Goal: Information Seeking & Learning: Compare options

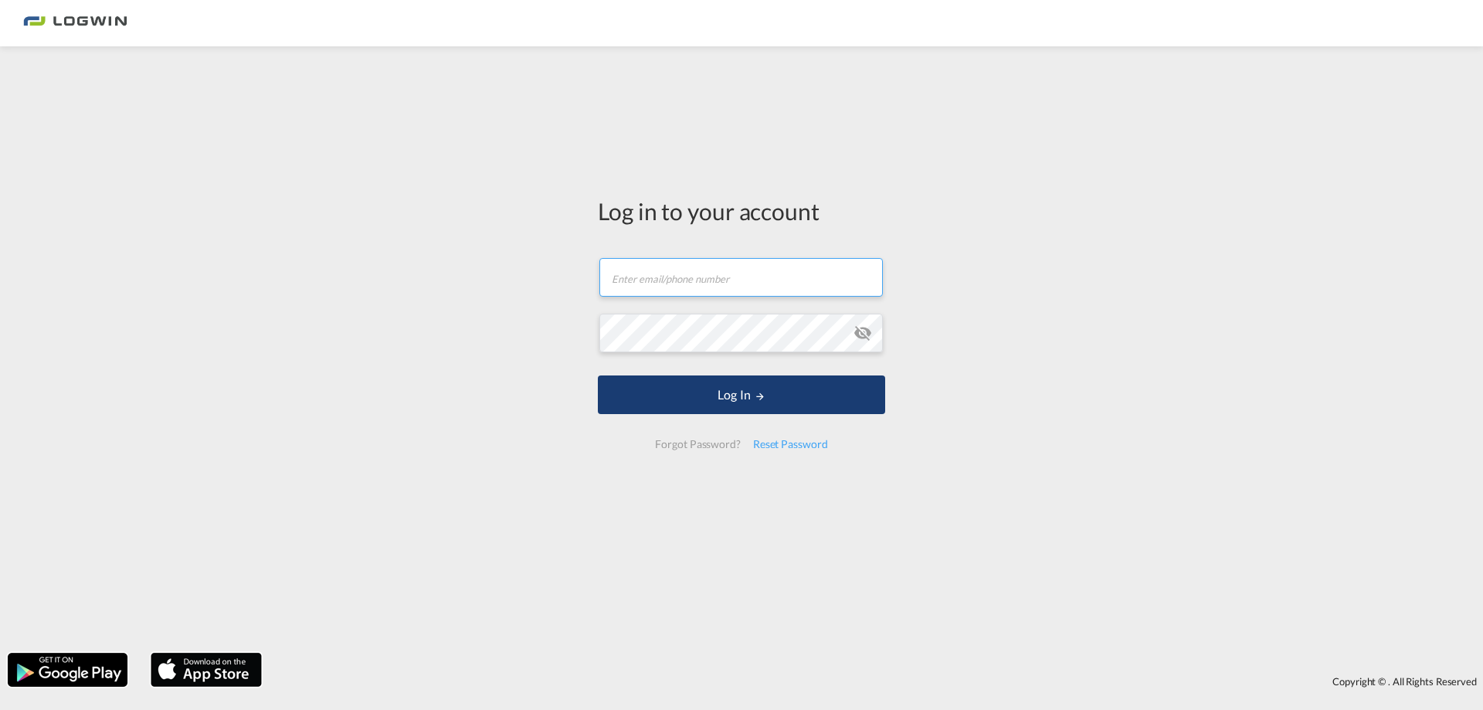
type input "[PERSON_NAME][EMAIL_ADDRESS][PERSON_NAME][DOMAIN_NAME]"
click at [758, 391] on button "Log In" at bounding box center [741, 394] width 287 height 39
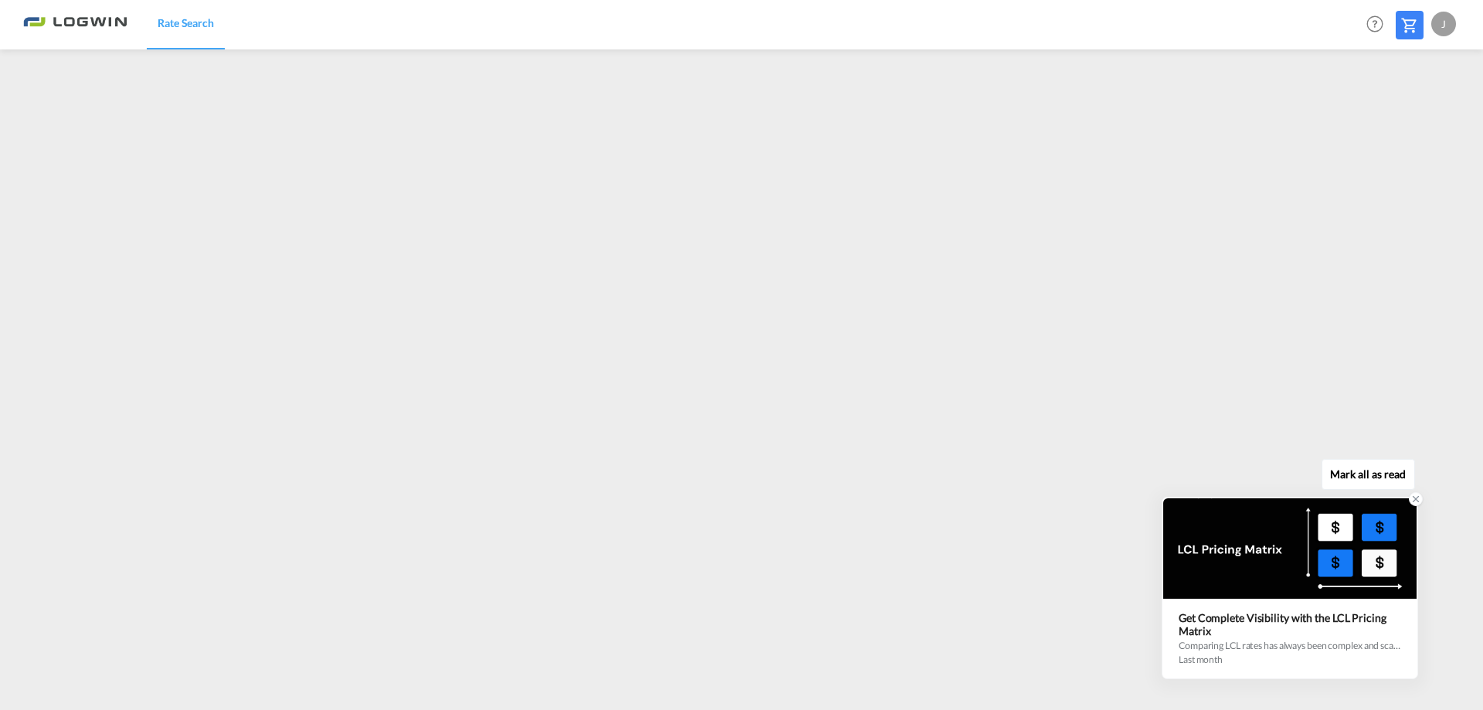
click at [1412, 500] on icon at bounding box center [1415, 498] width 11 height 11
